Goal: Information Seeking & Learning: Learn about a topic

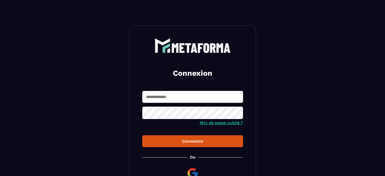
click at [148, 98] on input "text" at bounding box center [192, 97] width 101 height 12
type input "**********"
click at [184, 141] on div "Connexion" at bounding box center [192, 141] width 93 height 5
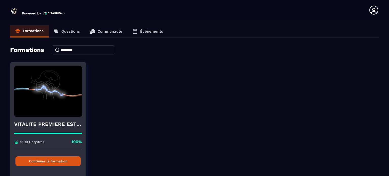
click at [60, 161] on button "Continuer la formation" at bounding box center [47, 161] width 65 height 10
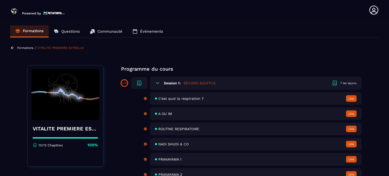
click at [173, 128] on span "ROUTINE RESPIRATOIRE" at bounding box center [178, 129] width 41 height 4
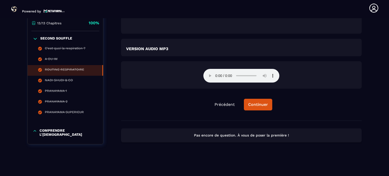
scroll to position [851, 0]
click at [256, 106] on div "Continuer" at bounding box center [258, 104] width 20 height 5
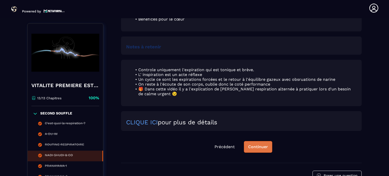
scroll to position [407, 0]
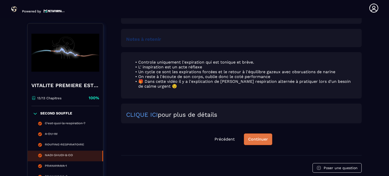
click at [259, 142] on div "Continuer" at bounding box center [258, 139] width 20 height 5
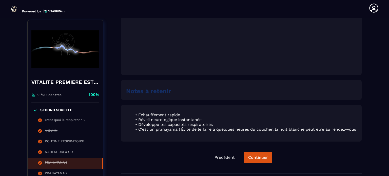
scroll to position [255, 0]
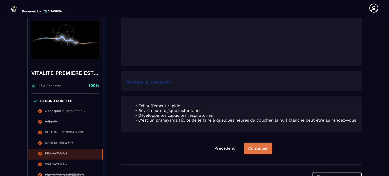
click at [253, 151] on div "Continuer" at bounding box center [258, 148] width 20 height 5
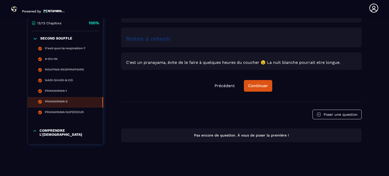
scroll to position [310, 0]
click at [262, 84] on div "Continuer" at bounding box center [258, 85] width 20 height 5
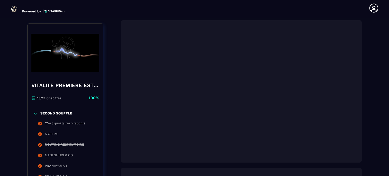
scroll to position [179, 0]
